Goal: Task Accomplishment & Management: Use online tool/utility

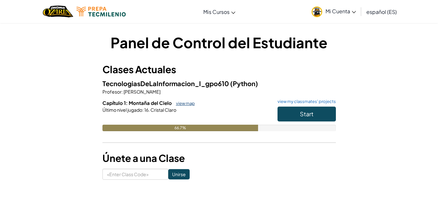
click at [186, 106] on link "view map" at bounding box center [184, 103] width 22 height 5
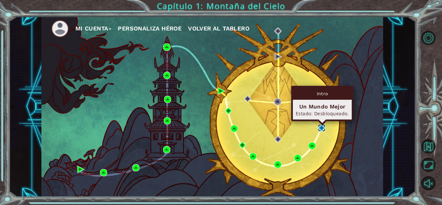
click at [323, 127] on img at bounding box center [321, 127] width 7 height 7
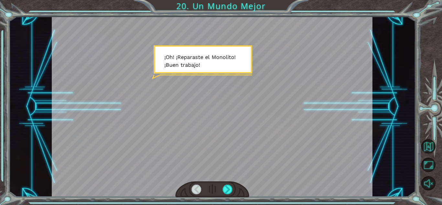
click at [233, 184] on div at bounding box center [213, 189] width 74 height 16
click at [228, 189] on div at bounding box center [228, 190] width 10 height 10
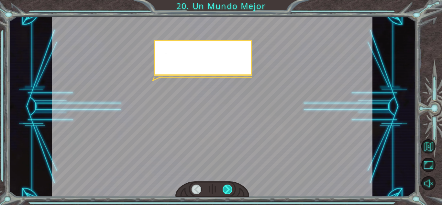
click at [228, 189] on div at bounding box center [228, 190] width 10 height 10
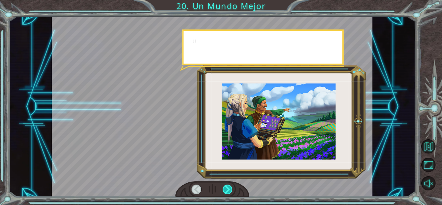
click at [228, 189] on div at bounding box center [228, 190] width 10 height 10
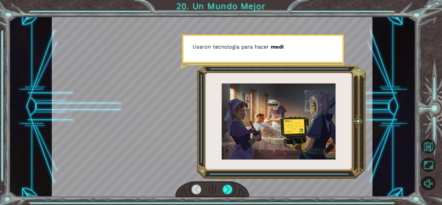
click at [235, 183] on div at bounding box center [213, 189] width 74 height 16
click at [232, 186] on div at bounding box center [228, 190] width 10 height 10
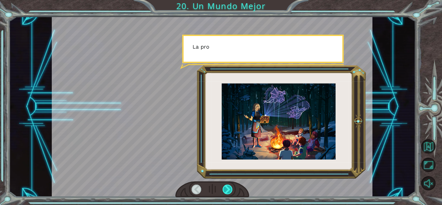
click at [232, 185] on div at bounding box center [228, 190] width 10 height 10
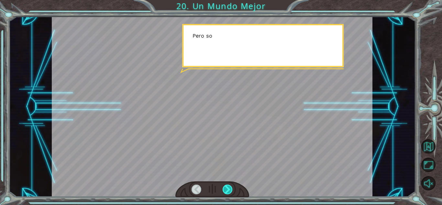
click at [232, 185] on div at bounding box center [228, 190] width 10 height 10
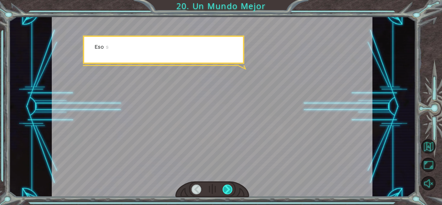
click at [231, 185] on div at bounding box center [228, 190] width 10 height 10
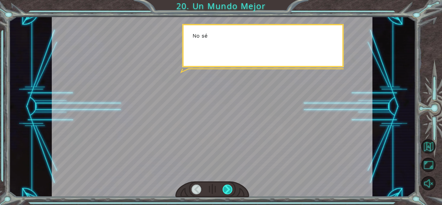
click at [231, 185] on div at bounding box center [228, 190] width 10 height 10
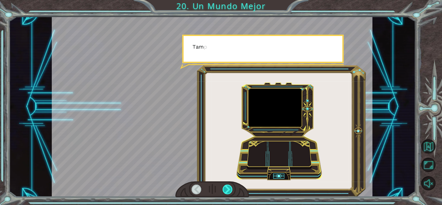
click at [231, 185] on div at bounding box center [228, 190] width 10 height 10
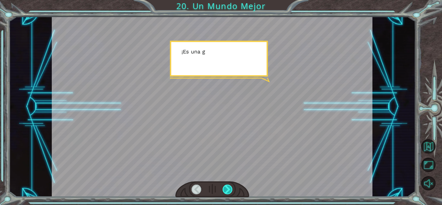
click at [231, 185] on div at bounding box center [228, 190] width 10 height 10
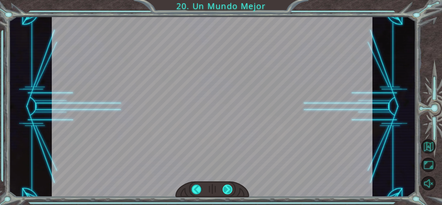
click at [226, 187] on div at bounding box center [228, 190] width 10 height 10
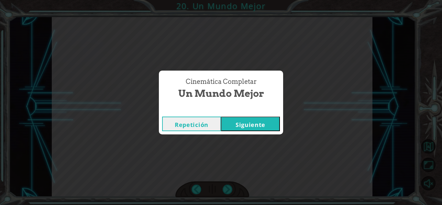
click at [254, 123] on button "Siguiente" at bounding box center [250, 124] width 59 height 15
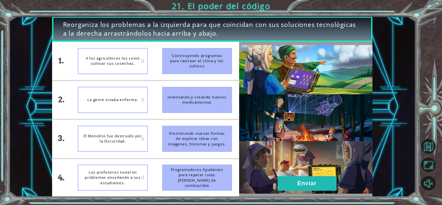
click at [122, 56] on div "A los agricultores les costó cultivar sus cosechas." at bounding box center [113, 61] width 70 height 26
drag, startPoint x: 159, startPoint y: 59, endPoint x: 167, endPoint y: 58, distance: 7.5
click at [163, 58] on li "Construyendo programas para rastrear el clima y los cultivos" at bounding box center [197, 61] width 84 height 38
drag, startPoint x: 171, startPoint y: 59, endPoint x: 131, endPoint y: 58, distance: 39.8
click at [131, 58] on div "1. 2. 3. 4. A los agricultores les costó cultivar sus cosechas. La gente estaba…" at bounding box center [145, 119] width 187 height 155
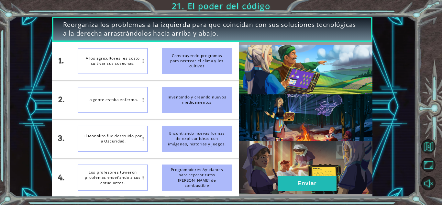
drag, startPoint x: 202, startPoint y: 59, endPoint x: 128, endPoint y: 60, distance: 74.2
click at [128, 60] on div "1. 2. 3. 4. A los agricultores les costó cultivar sus cosechas. La gente estaba…" at bounding box center [145, 119] width 187 height 155
drag, startPoint x: 175, startPoint y: 63, endPoint x: 173, endPoint y: 125, distance: 62.2
click at [173, 125] on ul "Construyendo programas para rastrear el clima y los cultivos Inventando y crean…" at bounding box center [197, 119] width 84 height 155
click at [219, 146] on div "Encontrando nuevas formas de explicar ideas con imágenes, historias y juegos." at bounding box center [197, 139] width 70 height 26
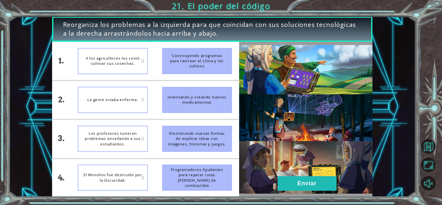
click at [249, 161] on img at bounding box center [305, 119] width 133 height 149
click at [300, 184] on button "Enviar" at bounding box center [307, 183] width 59 height 15
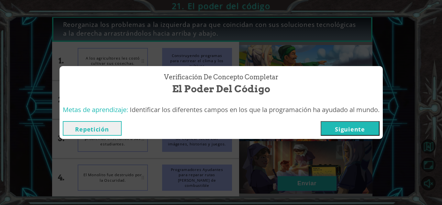
click at [300, 184] on div "Verificación de Concepto Completar El poder del código Metas de aprendizaje: Id…" at bounding box center [221, 102] width 442 height 205
click at [344, 126] on button "Siguiente" at bounding box center [350, 128] width 59 height 15
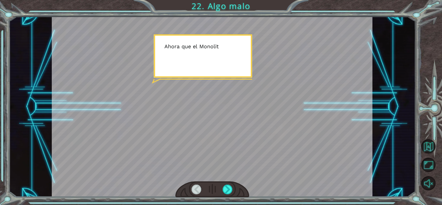
drag, startPoint x: 234, startPoint y: 143, endPoint x: 147, endPoint y: 136, distance: 87.4
click at [147, 136] on div at bounding box center [212, 107] width 321 height 180
click at [226, 188] on div at bounding box center [228, 190] width 10 height 10
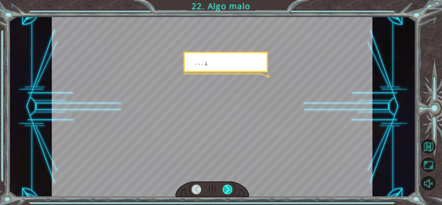
click at [226, 188] on div at bounding box center [228, 190] width 10 height 10
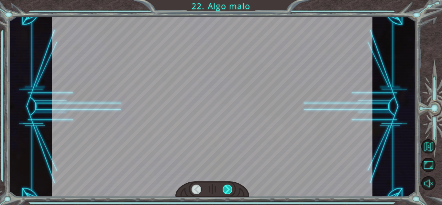
click at [226, 188] on div at bounding box center [228, 190] width 10 height 10
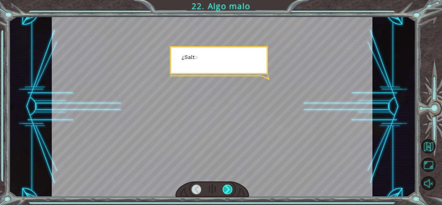
click at [226, 188] on div at bounding box center [228, 190] width 10 height 10
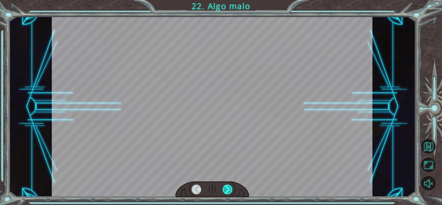
click at [226, 188] on div at bounding box center [228, 190] width 10 height 10
click at [226, 0] on div "Temporary Text A h o r a q u e e l M o n o l i t o e s t á r e p a r a d o , p …" at bounding box center [221, 0] width 442 height 0
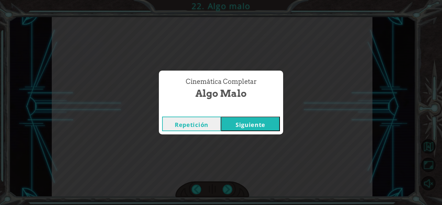
click at [242, 124] on button "Siguiente" at bounding box center [250, 124] width 59 height 15
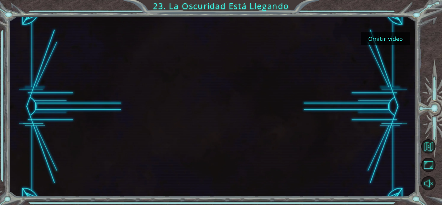
click at [393, 0] on div "Omitir video 23. La Oscuridad Está Llegando" at bounding box center [221, 0] width 442 height 0
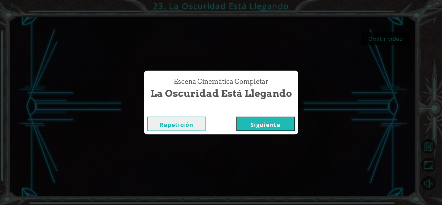
click at [280, 116] on div "Repetición [GEOGRAPHIC_DATA]" at bounding box center [221, 123] width 154 height 21
click at [280, 120] on button "Siguiente" at bounding box center [265, 124] width 59 height 15
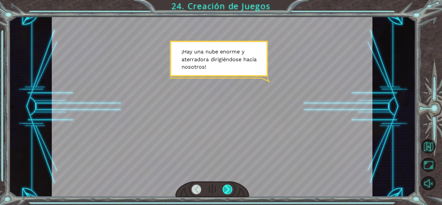
click at [231, 192] on div at bounding box center [228, 190] width 10 height 10
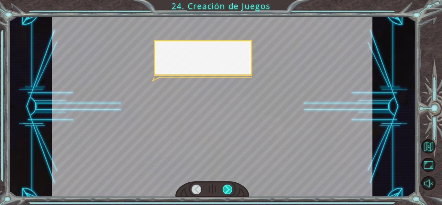
click at [231, 192] on div at bounding box center [228, 190] width 10 height 10
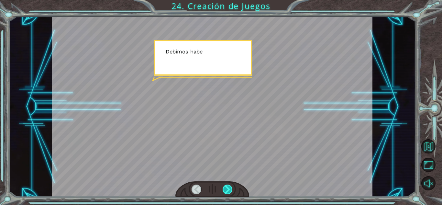
click at [231, 192] on div at bounding box center [228, 190] width 10 height 10
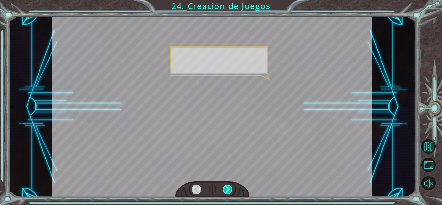
click at [231, 192] on div at bounding box center [228, 190] width 10 height 10
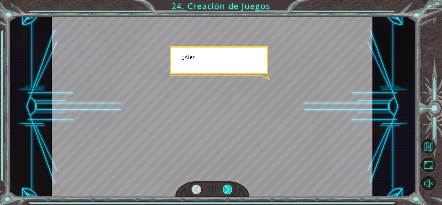
click at [231, 192] on div at bounding box center [228, 190] width 10 height 10
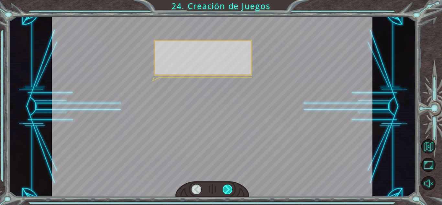
click at [231, 192] on div at bounding box center [228, 190] width 10 height 10
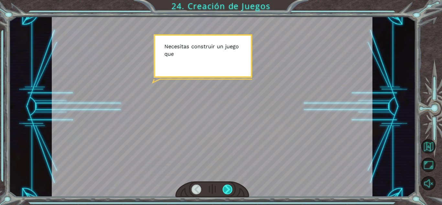
click at [231, 192] on div at bounding box center [228, 190] width 10 height 10
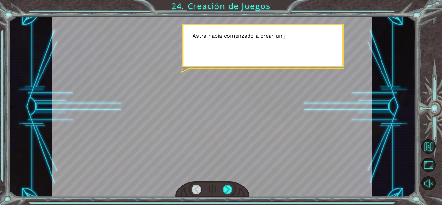
click at [217, 114] on div at bounding box center [212, 107] width 321 height 180
click at [223, 183] on div at bounding box center [213, 189] width 74 height 16
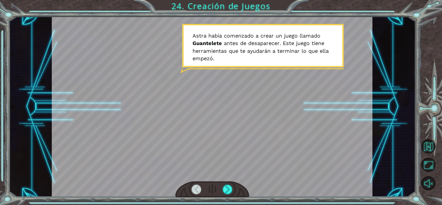
click at [234, 192] on div at bounding box center [213, 189] width 74 height 16
click at [230, 191] on div at bounding box center [228, 190] width 10 height 10
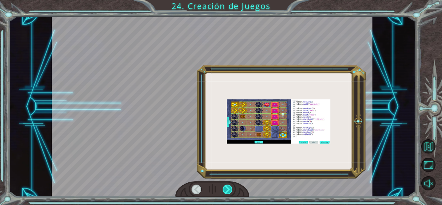
click at [230, 191] on div at bounding box center [228, 190] width 10 height 10
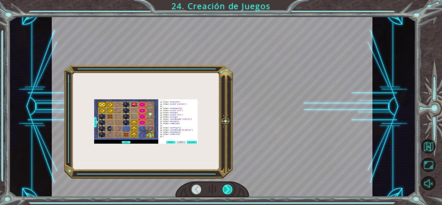
click at [230, 191] on div at bounding box center [228, 190] width 10 height 10
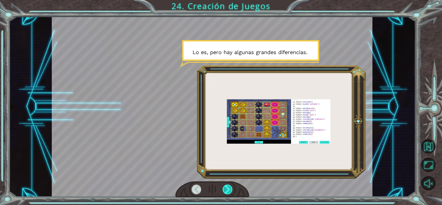
click at [230, 191] on div at bounding box center [228, 190] width 10 height 10
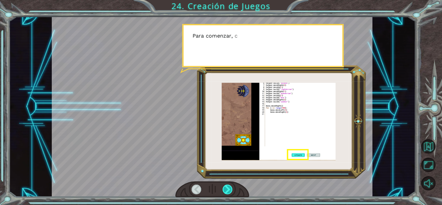
click at [230, 191] on div at bounding box center [228, 190] width 10 height 10
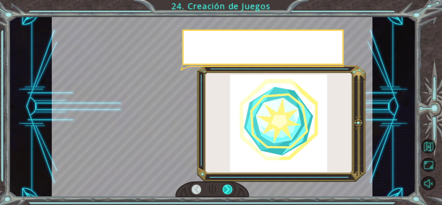
click at [230, 191] on div at bounding box center [228, 190] width 10 height 10
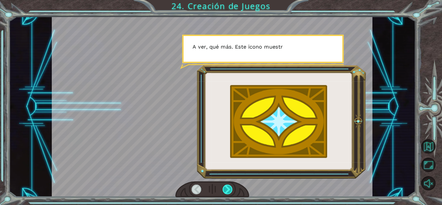
click at [232, 190] on div at bounding box center [228, 190] width 10 height 10
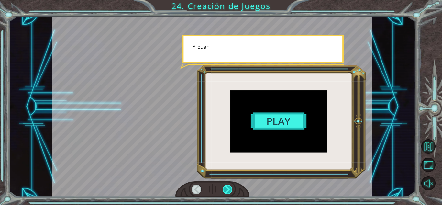
click at [232, 190] on div at bounding box center [228, 190] width 10 height 10
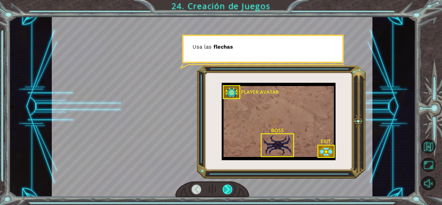
click at [227, 192] on div at bounding box center [228, 190] width 10 height 10
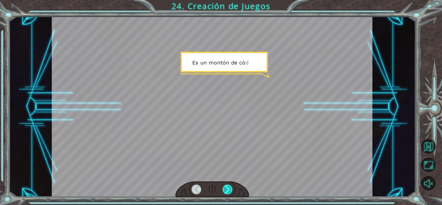
click at [227, 191] on div at bounding box center [228, 190] width 10 height 10
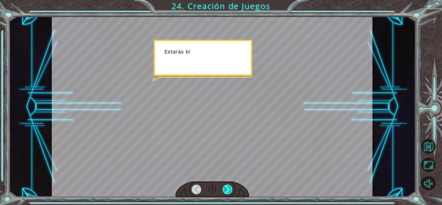
click at [227, 191] on div at bounding box center [228, 190] width 10 height 10
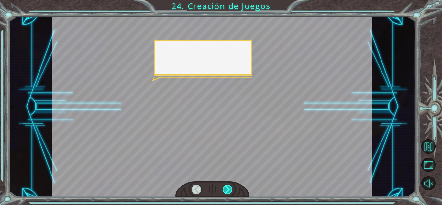
click at [227, 191] on div at bounding box center [228, 190] width 10 height 10
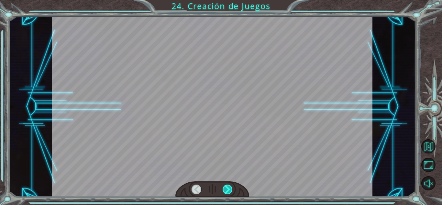
click at [227, 191] on div at bounding box center [228, 190] width 10 height 10
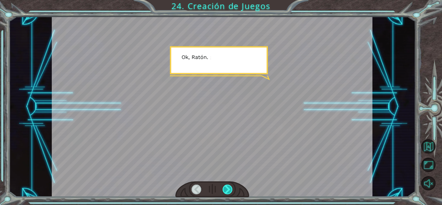
click at [227, 191] on div at bounding box center [228, 190] width 10 height 10
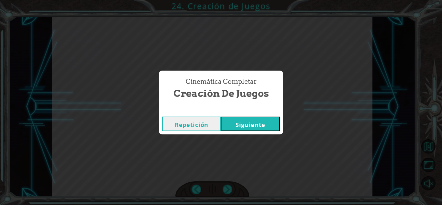
click at [251, 123] on button "Siguiente" at bounding box center [250, 124] width 59 height 15
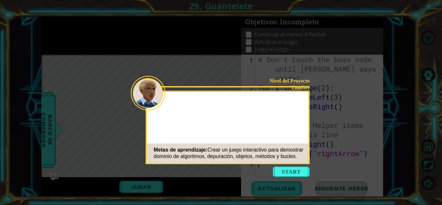
click at [287, 178] on icon at bounding box center [221, 102] width 442 height 205
click at [297, 172] on button "Start" at bounding box center [291, 171] width 37 height 10
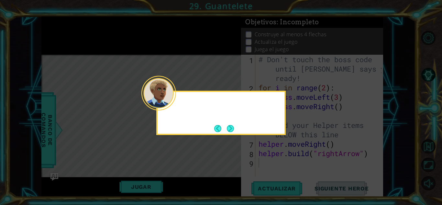
click at [172, 103] on div at bounding box center [159, 93] width 35 height 35
click at [230, 127] on button "Next" at bounding box center [231, 129] width 10 height 10
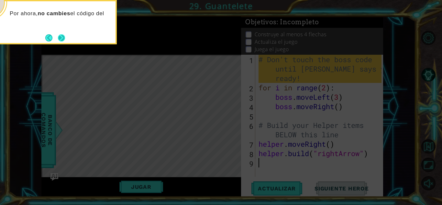
click at [58, 36] on button "Next" at bounding box center [61, 37] width 7 height 7
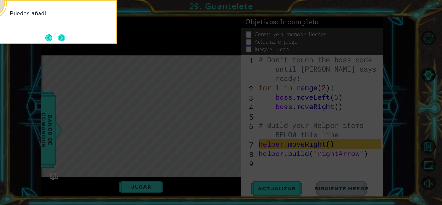
click at [63, 35] on button "Next" at bounding box center [62, 38] width 12 height 12
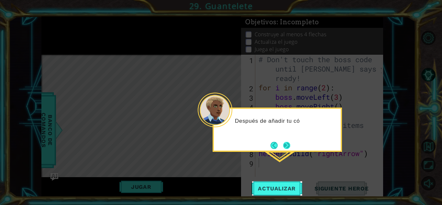
click at [287, 148] on button "Next" at bounding box center [287, 145] width 8 height 8
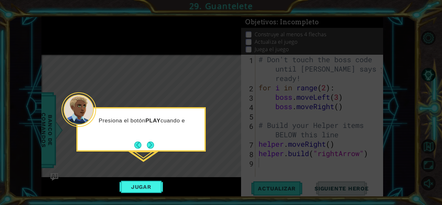
click at [146, 145] on button "Next" at bounding box center [150, 145] width 9 height 9
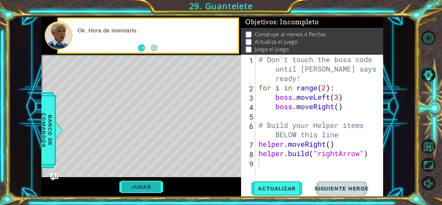
click at [151, 190] on button "Jugar" at bounding box center [142, 187] width 44 height 12
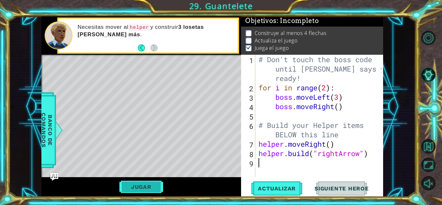
click at [148, 185] on button "Jugar" at bounding box center [142, 187] width 44 height 12
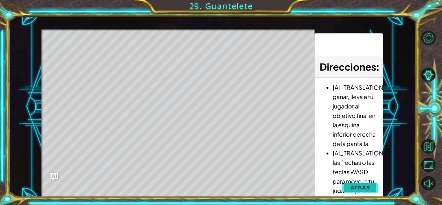
click at [351, 190] on button "Atrás" at bounding box center [361, 187] width 36 height 13
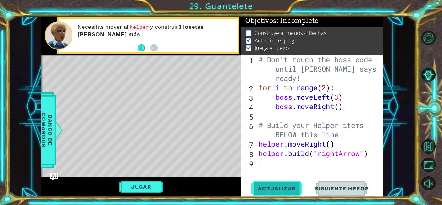
click at [265, 188] on span "Actualizar" at bounding box center [277, 188] width 51 height 6
click at [155, 183] on button "Jugar" at bounding box center [142, 187] width 44 height 12
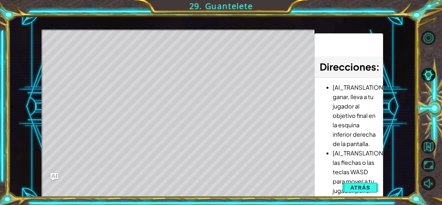
click at [370, 186] on span "Atrás" at bounding box center [361, 187] width 20 height 6
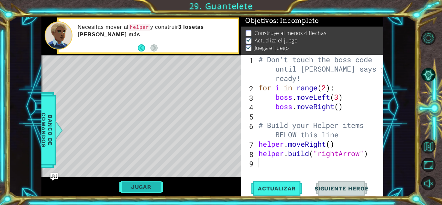
click at [161, 182] on button "Jugar" at bounding box center [142, 187] width 44 height 12
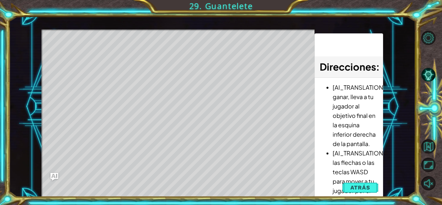
drag, startPoint x: 128, startPoint y: 82, endPoint x: 137, endPoint y: 118, distance: 36.8
click at [137, 118] on div "Level Map" at bounding box center [190, 124] width 299 height 191
click at [130, 164] on div "Level Map" at bounding box center [190, 124] width 299 height 191
click at [359, 188] on span "Atrás" at bounding box center [361, 187] width 20 height 6
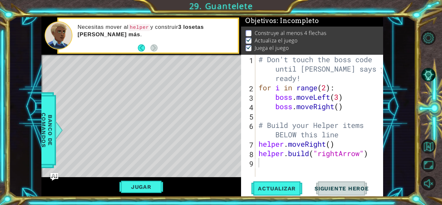
type textarea "[DOMAIN_NAME]("rightArrow")"
click at [301, 152] on div "# Don't touch the boss code until [PERSON_NAME] says you're ready! for i in ran…" at bounding box center [321, 135] width 128 height 160
click at [295, 165] on div "# Don't touch the boss code until [PERSON_NAME] says you're ready! for i in ran…" at bounding box center [321, 135] width 128 height 160
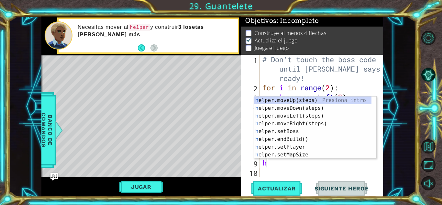
type textarea "he"
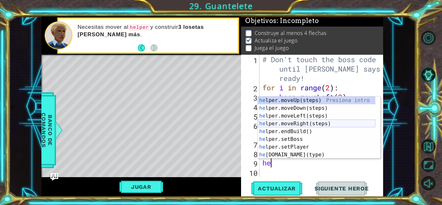
click at [303, 126] on div "he lper.moveUp(steps) Presiona intro he lper.moveDown(steps) Presiona intro he …" at bounding box center [317, 136] width 118 height 78
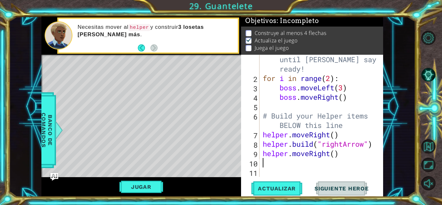
scroll to position [9, 0]
click at [288, 185] on span "Actualizar" at bounding box center [277, 188] width 51 height 6
click at [162, 187] on button "Jugar" at bounding box center [142, 187] width 44 height 12
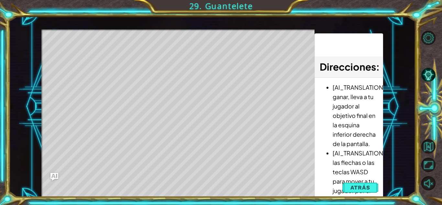
click at [153, 177] on div "Level Map" at bounding box center [190, 124] width 299 height 191
click at [354, 185] on span "Atrás" at bounding box center [361, 187] width 20 height 6
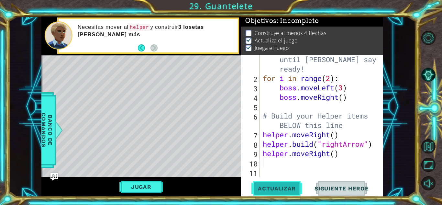
click at [270, 189] on span "Actualizar" at bounding box center [277, 188] width 51 height 6
click at [274, 184] on button "Actualizar" at bounding box center [277, 188] width 51 height 14
click at [273, 171] on div "# Don't touch the boss code until [PERSON_NAME] says you're ready! for i in ran…" at bounding box center [321, 125] width 119 height 160
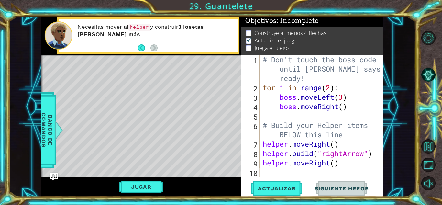
click at [273, 171] on div "# Don't touch the boss code until [PERSON_NAME] says you're ready! for i in ran…" at bounding box center [323, 135] width 123 height 160
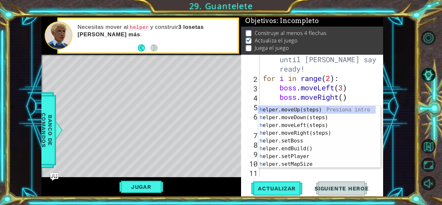
type textarea "he"
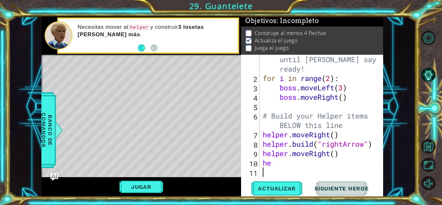
click at [285, 169] on div "# Don't touch the boss code until [PERSON_NAME] says you're ready! for i in ran…" at bounding box center [321, 125] width 119 height 160
click at [304, 168] on div "# Don't touch the boss code until [PERSON_NAME] says you're ready! for i in ran…" at bounding box center [321, 125] width 119 height 160
type textarea "h"
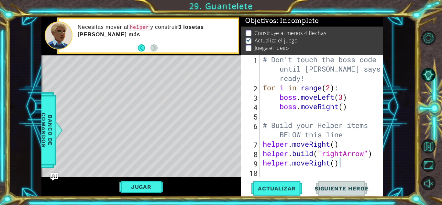
click at [336, 162] on div "# Don't touch the boss code until [PERSON_NAME] says you're ready! for i in ran…" at bounding box center [323, 135] width 123 height 160
type textarea "helper.moveRight(2)"
click at [258, 185] on button "Actualizar" at bounding box center [277, 188] width 51 height 14
click at [152, 179] on div "Jugar" at bounding box center [141, 187] width 200 height 20
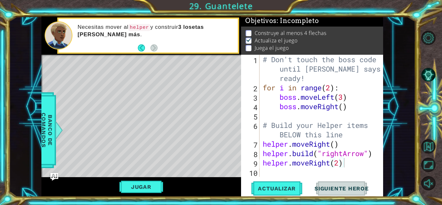
click at [145, 194] on div "Jugar" at bounding box center [141, 187] width 200 height 20
click at [146, 188] on button "Jugar" at bounding box center [142, 187] width 44 height 12
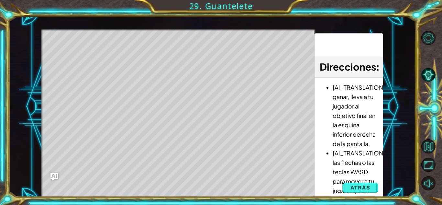
click at [79, 56] on div "Level Map" at bounding box center [190, 124] width 299 height 191
drag, startPoint x: 106, startPoint y: 48, endPoint x: 111, endPoint y: 62, distance: 15.1
click at [111, 62] on div "Level Map" at bounding box center [190, 124] width 299 height 191
drag, startPoint x: 179, startPoint y: 171, endPoint x: 164, endPoint y: 161, distance: 18.1
click at [165, 162] on div "Level Map" at bounding box center [190, 124] width 299 height 191
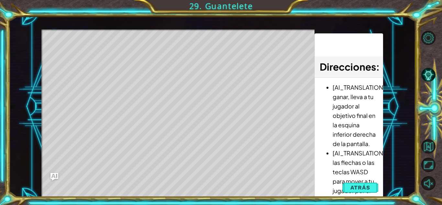
click at [346, 97] on li "[AI_TRANSLATION]Para ganar, lleva a tu jugador al objetivo final en la esquina …" at bounding box center [355, 116] width 45 height 66
drag, startPoint x: 229, startPoint y: 147, endPoint x: 269, endPoint y: 179, distance: 52.0
click at [269, 179] on div "Level Map" at bounding box center [190, 124] width 299 height 191
drag, startPoint x: 271, startPoint y: 182, endPoint x: 142, endPoint y: 172, distance: 130.0
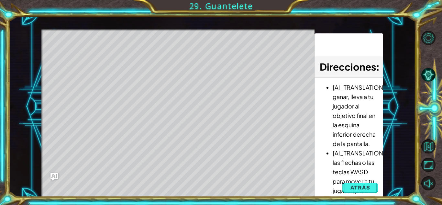
click at [249, 175] on div "Level Map" at bounding box center [190, 124] width 299 height 191
click at [100, 165] on div "Level Map" at bounding box center [190, 124] width 299 height 191
drag, startPoint x: 100, startPoint y: 165, endPoint x: 152, endPoint y: 160, distance: 52.0
click at [138, 158] on div "Level Map" at bounding box center [190, 124] width 299 height 191
drag, startPoint x: 165, startPoint y: 163, endPoint x: 118, endPoint y: 98, distance: 80.2
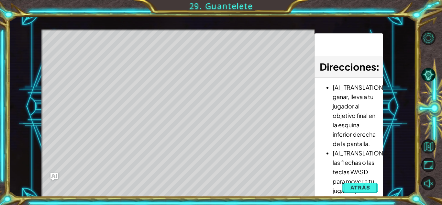
click at [120, 114] on div "Level Map" at bounding box center [190, 124] width 299 height 191
drag, startPoint x: 127, startPoint y: 166, endPoint x: 129, endPoint y: 168, distance: 3.3
click at [129, 168] on div "Level Map" at bounding box center [190, 124] width 299 height 191
click at [113, 131] on div "Level Map" at bounding box center [190, 124] width 299 height 191
drag, startPoint x: 95, startPoint y: 87, endPoint x: 120, endPoint y: 153, distance: 70.5
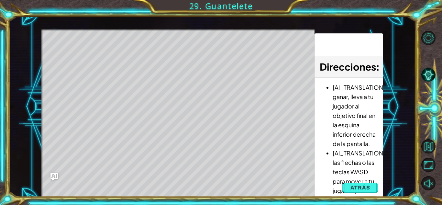
click at [119, 152] on div "Level Map" at bounding box center [190, 124] width 299 height 191
click at [79, 59] on div "Level Map" at bounding box center [190, 124] width 299 height 191
drag, startPoint x: 79, startPoint y: 59, endPoint x: 191, endPoint y: 51, distance: 112.9
click at [186, 50] on div "Level Map" at bounding box center [190, 124] width 299 height 191
click at [155, 49] on div "Level Map" at bounding box center [190, 124] width 299 height 191
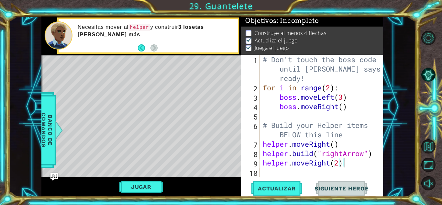
click at [170, 163] on div "Level Map" at bounding box center [190, 150] width 299 height 191
drag, startPoint x: 175, startPoint y: 129, endPoint x: 176, endPoint y: 118, distance: 10.4
click at [176, 118] on div "Level Map" at bounding box center [190, 150] width 299 height 191
click at [154, 189] on button "Jugar" at bounding box center [142, 187] width 44 height 12
drag, startPoint x: 344, startPoint y: 164, endPoint x: 251, endPoint y: 158, distance: 93.4
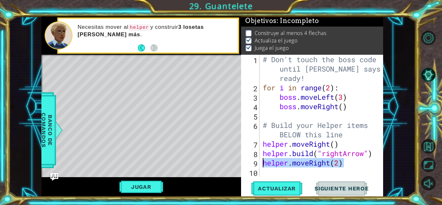
click at [250, 158] on div "helper.moveRight(2) 1 2 3 4 5 6 7 8 9 10 # Don't touch the boss code until [PER…" at bounding box center [311, 116] width 141 height 122
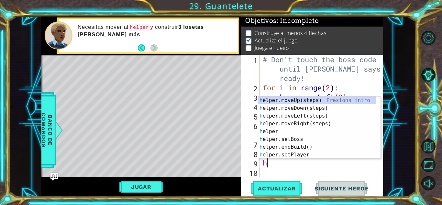
type textarea "he"
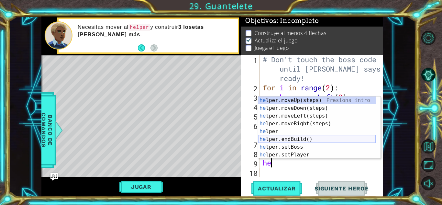
click at [281, 139] on div "he lper.moveUp(steps) Presiona intro he lper.moveDown(steps) Presiona intro he …" at bounding box center [317, 136] width 118 height 78
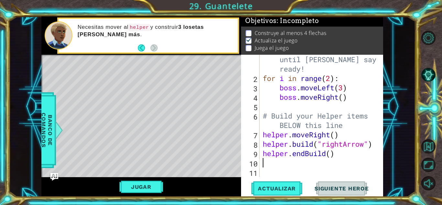
type textarea "ç"
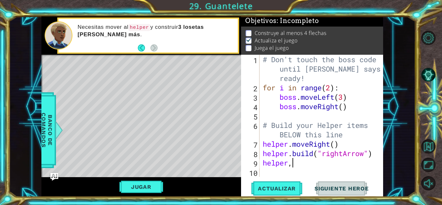
scroll to position [0, 1]
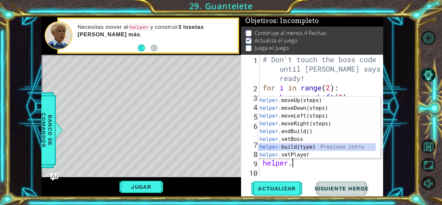
click at [167, 76] on div "Level Map" at bounding box center [190, 150] width 299 height 191
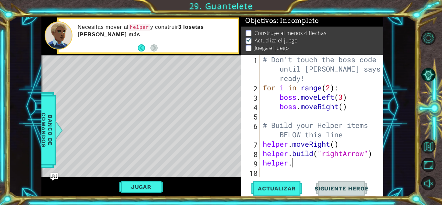
click at [296, 163] on div "# Don't touch the boss code until [PERSON_NAME] says you're ready! for i in ran…" at bounding box center [323, 135] width 123 height 160
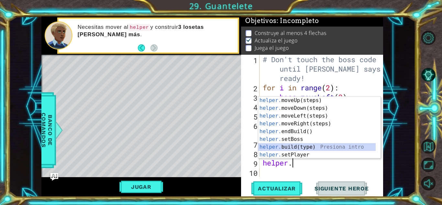
click at [299, 148] on div "helper. moveUp(steps) Presiona intro helper. moveDown(steps) Presiona intro hel…" at bounding box center [317, 136] width 118 height 78
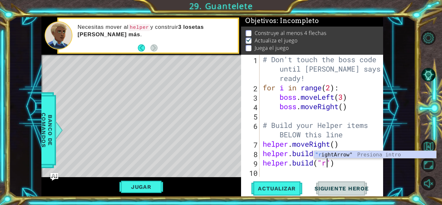
scroll to position [0, 3]
click at [333, 158] on div ""r ightArrow" Presiona intro" at bounding box center [375, 162] width 122 height 23
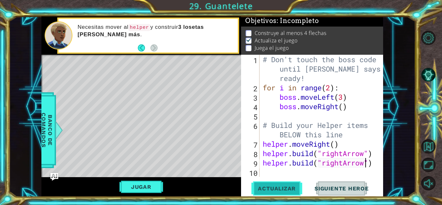
type textarea "[DOMAIN_NAME]("rightArrow")"
click at [273, 186] on span "Actualizar" at bounding box center [277, 188] width 51 height 6
click at [139, 185] on button "Jugar" at bounding box center [142, 187] width 44 height 12
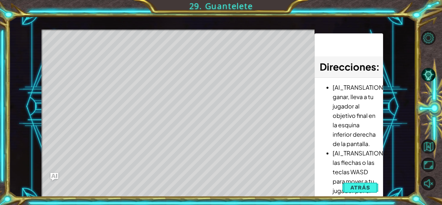
click at [165, 83] on div "Level Map" at bounding box center [190, 124] width 299 height 191
click at [374, 188] on button "Atrás" at bounding box center [361, 187] width 36 height 13
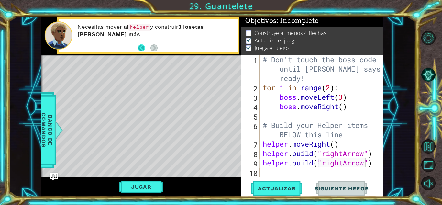
click at [140, 51] on button "Back" at bounding box center [144, 47] width 13 height 7
click at [140, 51] on div "Necesitas mover al helper y construir 3 losetas [PERSON_NAME] más ." at bounding box center [141, 36] width 200 height 39
click at [142, 46] on button "Back" at bounding box center [144, 47] width 13 height 7
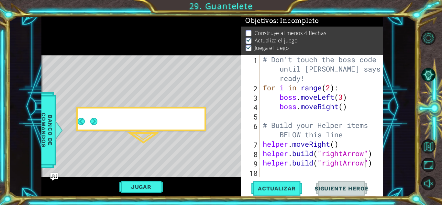
click at [142, 46] on div at bounding box center [141, 36] width 200 height 39
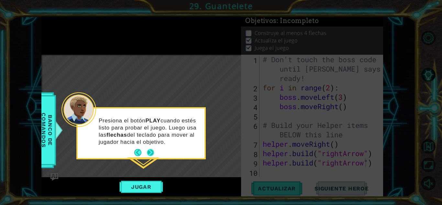
click at [152, 153] on button "Next" at bounding box center [151, 153] width 10 height 10
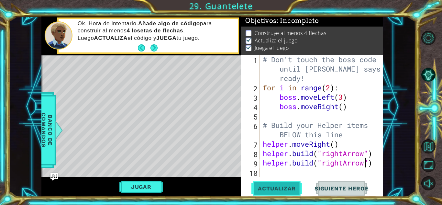
click at [282, 188] on span "Actualizar" at bounding box center [277, 188] width 51 height 6
click at [282, 187] on span "Actualizar" at bounding box center [277, 188] width 51 height 6
click at [154, 187] on button "Jugar" at bounding box center [142, 187] width 44 height 12
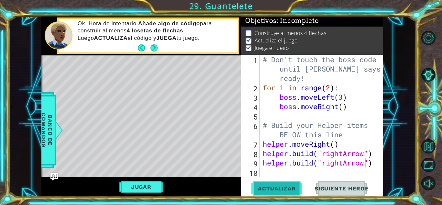
click at [279, 182] on button "Actualizar" at bounding box center [277, 188] width 51 height 14
click at [270, 188] on span "Actualizar" at bounding box center [277, 188] width 51 height 6
click at [268, 186] on span "Actualizar" at bounding box center [277, 188] width 51 height 6
click at [338, 174] on div "# Don't touch the boss code until [PERSON_NAME] says you're ready! for i in ran…" at bounding box center [323, 135] width 123 height 160
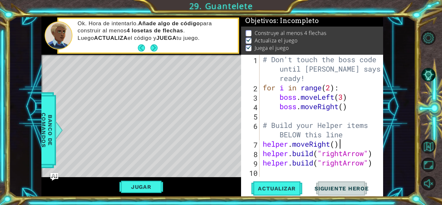
drag, startPoint x: 265, startPoint y: 144, endPoint x: 258, endPoint y: 144, distance: 7.5
click at [258, 144] on div "1 2 3 4 5 6 7 8 9 10 # Don't touch the boss code until [PERSON_NAME] says you'r…" at bounding box center [311, 116] width 141 height 122
type textarea "helper.moveRight()"
type textarea "# Build your Helper items BELOW this line"
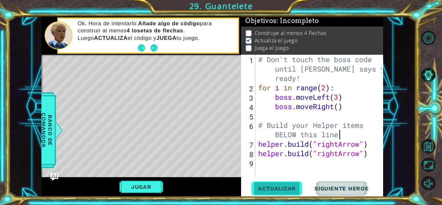
click at [291, 192] on button "Actualizar" at bounding box center [277, 188] width 51 height 14
click at [280, 186] on span "Actualizar" at bounding box center [277, 188] width 51 height 6
click at [295, 164] on div "# Don't touch the boss code until [PERSON_NAME] says you're ready! for i in ran…" at bounding box center [321, 135] width 128 height 160
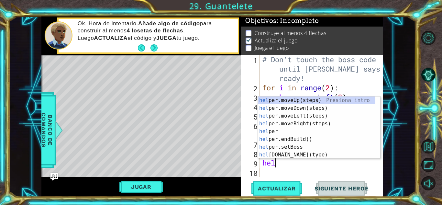
type textarea "hel"
click at [333, 122] on div "hel per.moveUp(steps) Presiona intro hel per.moveDown(steps) Presiona intro hel…" at bounding box center [317, 136] width 118 height 78
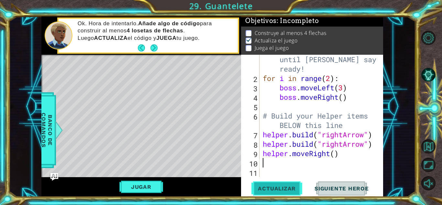
scroll to position [9, 0]
click at [335, 152] on div "# Don't touch the boss code until [PERSON_NAME] says you're ready! for i in ran…" at bounding box center [321, 125] width 119 height 160
type textarea "helper.moveRight(2)"
click at [289, 192] on button "Actualizar" at bounding box center [277, 188] width 51 height 14
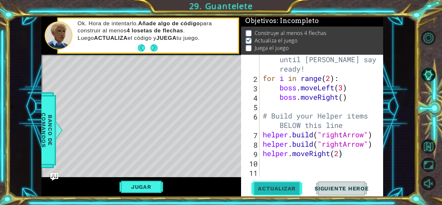
click at [289, 192] on button "Actualizar" at bounding box center [277, 188] width 51 height 14
click at [152, 184] on button "Jugar" at bounding box center [142, 187] width 44 height 12
click at [136, 185] on button "Jugar" at bounding box center [142, 187] width 44 height 12
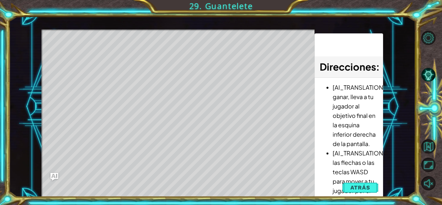
click at [256, 113] on div "Level Map" at bounding box center [190, 124] width 299 height 191
click at [353, 188] on span "Atrás" at bounding box center [361, 187] width 20 height 6
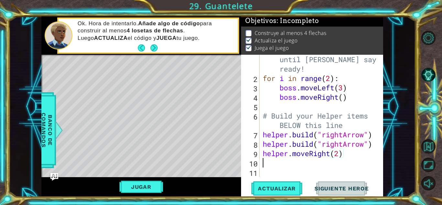
scroll to position [0, 0]
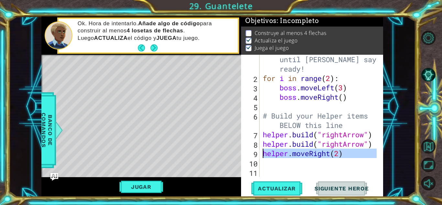
drag, startPoint x: 361, startPoint y: 159, endPoint x: 258, endPoint y: 153, distance: 102.5
click at [258, 153] on div "1 2 3 4 5 6 7 8 9 10 11 # Don't touch the boss code until [PERSON_NAME] says yo…" at bounding box center [311, 116] width 141 height 122
type textarea "helper.moveRight(2)"
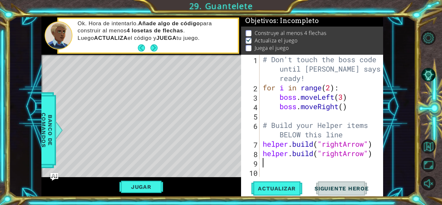
type textarea "[DOMAIN_NAME]("rightArrow")"
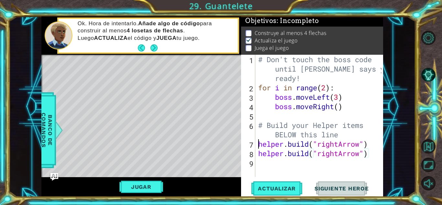
click at [257, 147] on div "# Don't touch the boss code until [PERSON_NAME] says you're ready! for i in ran…" at bounding box center [321, 135] width 128 height 160
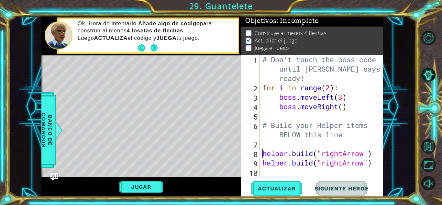
click at [263, 144] on div "# Don't touch the boss code until [PERSON_NAME] says you're ready! for i in ran…" at bounding box center [323, 135] width 124 height 160
paste textarea "helper.moveRight(2)"
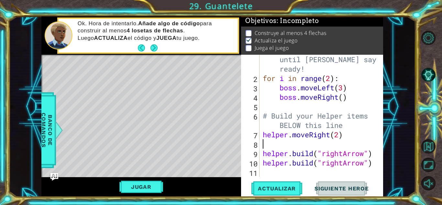
scroll to position [9, 0]
type textarea "helper.moveRight(2)"
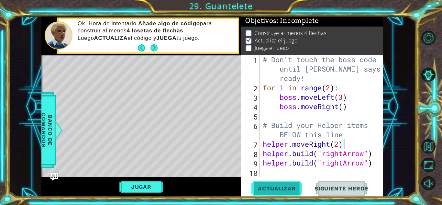
click at [263, 185] on button "Actualizar" at bounding box center [277, 188] width 51 height 14
click at [155, 187] on button "Jugar" at bounding box center [142, 187] width 44 height 12
click at [282, 187] on span "Actualizar" at bounding box center [277, 188] width 51 height 6
click at [156, 183] on button "Jugar" at bounding box center [142, 187] width 44 height 12
